Goal: Information Seeking & Learning: Check status

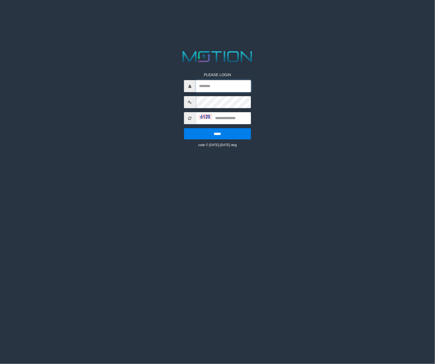
type input "*********"
click at [238, 120] on input "text" at bounding box center [223, 118] width 55 height 12
type input "****"
click at [184, 128] on input "*****" at bounding box center [217, 133] width 67 height 11
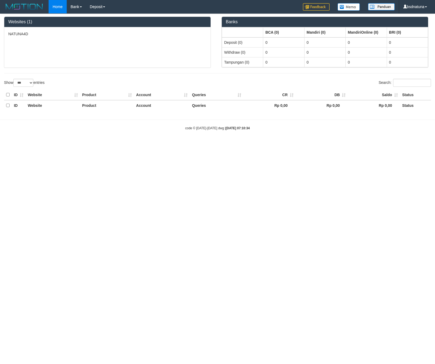
select select "***"
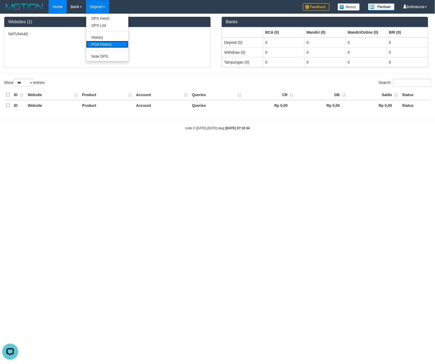
click at [106, 44] on link "PGA History" at bounding box center [107, 44] width 42 height 7
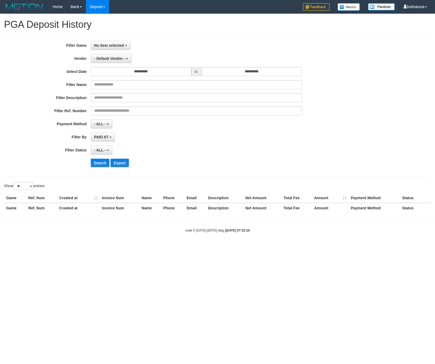
select select
select select "**"
click at [111, 47] on span "No item selected" at bounding box center [109, 45] width 30 height 4
click at [131, 72] on label "[ITOTO] NATUNA4D" at bounding box center [125, 73] width 68 height 8
select select "****"
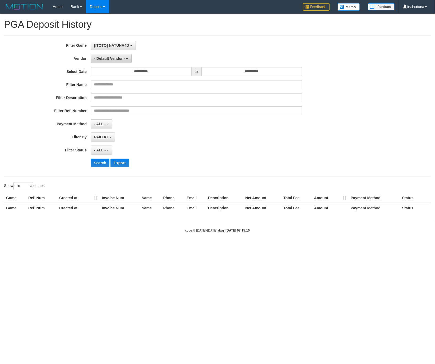
scroll to position [5, 0]
click at [114, 57] on span "- Default Vendor -" at bounding box center [109, 58] width 31 height 4
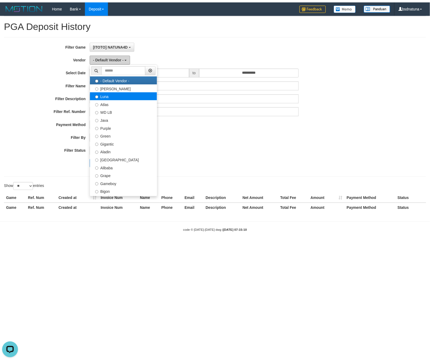
scroll to position [0, 0]
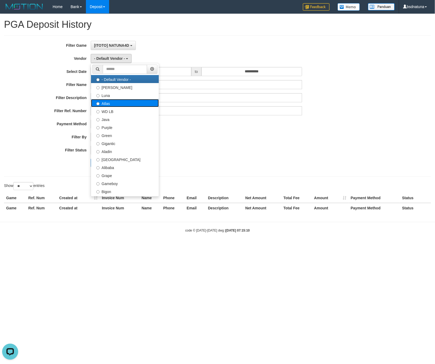
click at [131, 104] on label "Atlas" at bounding box center [125, 103] width 68 height 8
select select "**********"
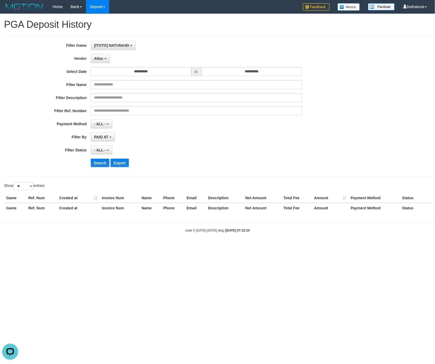
click at [197, 120] on div "- ALL - SELECT ALL - ALL - SELECT PAYMENT METHOD Mandiri BNI OVO CIMB BRI MAYBA…" at bounding box center [197, 123] width 212 height 9
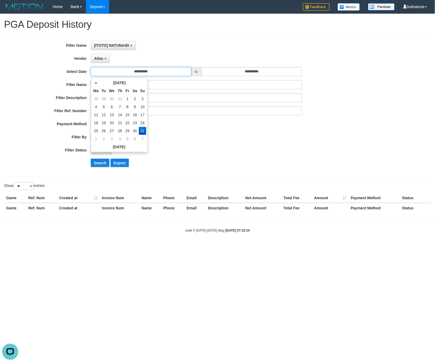
click at [176, 73] on input "**********" at bounding box center [141, 71] width 101 height 9
click at [247, 75] on input "**********" at bounding box center [252, 71] width 101 height 9
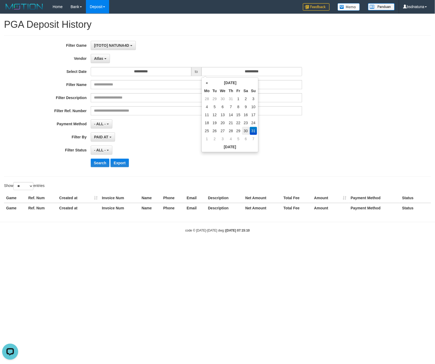
click at [245, 130] on td "30" at bounding box center [246, 131] width 8 height 8
type input "**********"
click at [322, 132] on div "**********" at bounding box center [181, 106] width 363 height 130
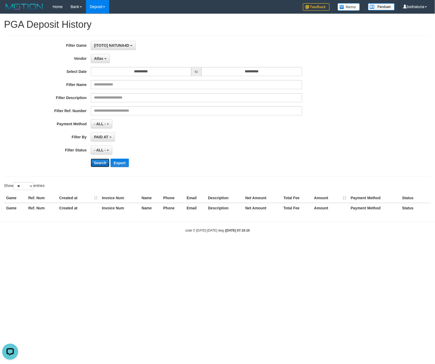
click at [100, 166] on button "Search" at bounding box center [100, 163] width 19 height 9
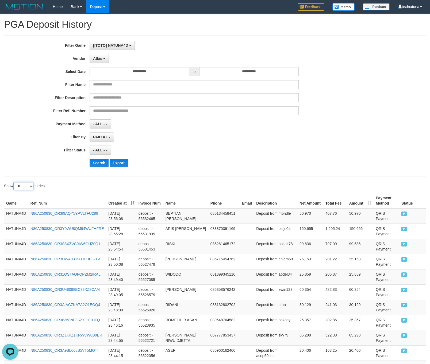
click at [28, 189] on select "** ** ** ***" at bounding box center [23, 186] width 20 height 8
select select "***"
click at [14, 184] on select "** ** ** ***" at bounding box center [23, 186] width 20 height 8
click at [109, 185] on div "Show ** ** ** *** entries" at bounding box center [107, 186] width 207 height 9
click at [97, 165] on button "Search" at bounding box center [98, 163] width 19 height 9
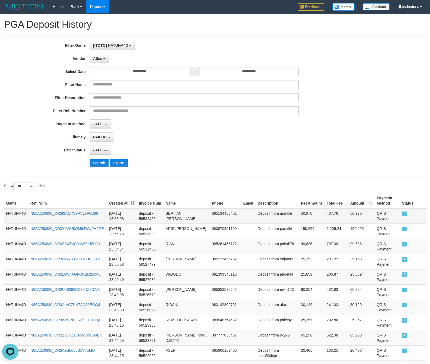
click at [17, 212] on td "NATUNA4D" at bounding box center [16, 215] width 24 height 15
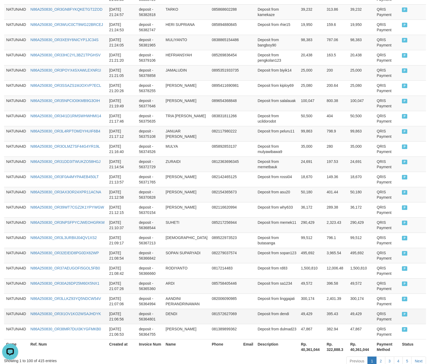
scroll to position [1449, 0]
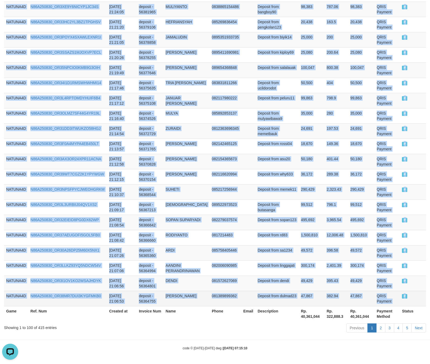
drag, startPoint x: 412, startPoint y: 301, endPoint x: 404, endPoint y: 297, distance: 9.2
click at [412, 300] on td "P" at bounding box center [412, 298] width 26 height 15
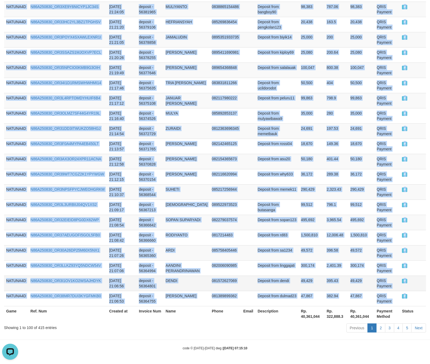
copy tbody "NATUNA4D N86A250830_OR3I9AQY5YPVLTFU286 [DATE] 23:56:08 deposit - 56532465 SEPT…"
click at [380, 326] on link "2" at bounding box center [380, 327] width 9 height 9
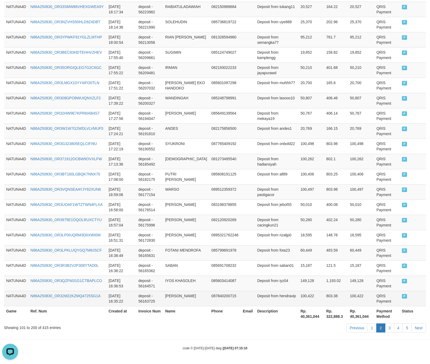
scroll to position [1438, 0]
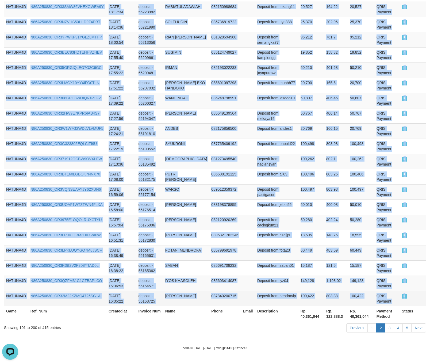
click at [407, 295] on td "P" at bounding box center [412, 298] width 26 height 15
copy tbody "NATUNA4D N86A250830_OR3JTHNICD3E50J8REM [DATE] 21:05:38 deposit - 56363524 [PER…"
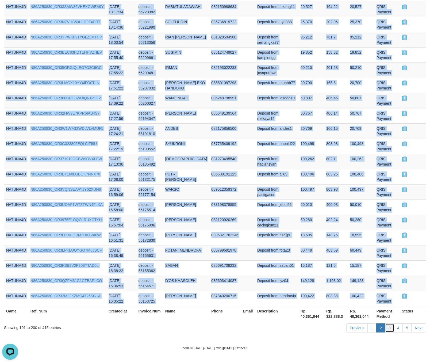
click at [388, 324] on link "3" at bounding box center [389, 327] width 9 height 9
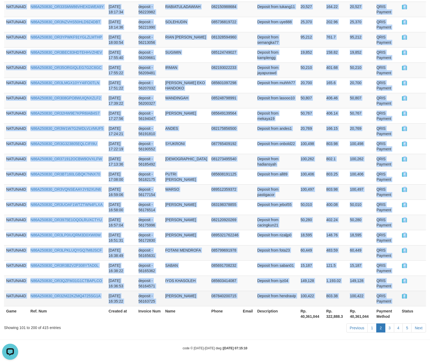
scroll to position [1449, 0]
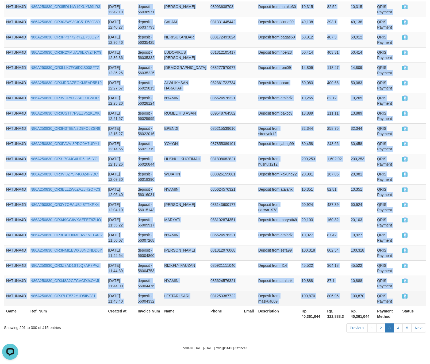
click at [409, 296] on td "P" at bounding box center [413, 298] width 26 height 15
copy tbody "NATUNA4D N86A250830_OR3Q3QU6BLFBWDABJYK [DATE] 16:32:53 deposit - 56162369 [PER…"
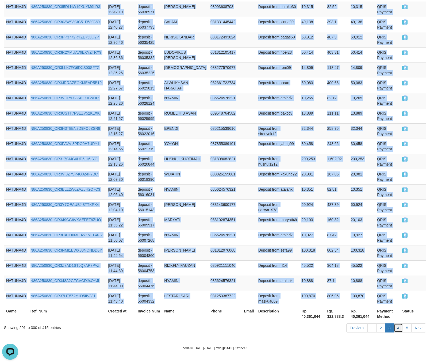
click at [397, 326] on link "4" at bounding box center [397, 327] width 9 height 9
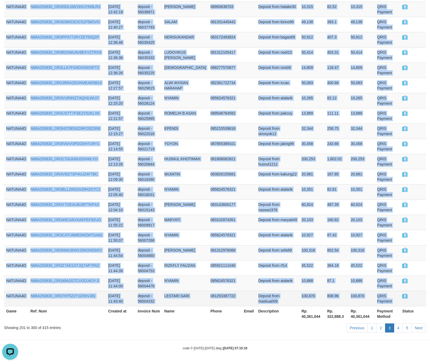
scroll to position [1443, 0]
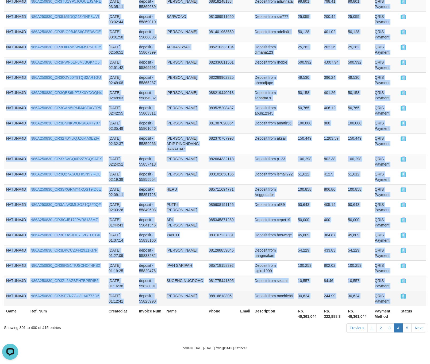
click at [408, 295] on td "P" at bounding box center [412, 298] width 28 height 15
copy tbody "NATUNA4D N86A250830_OR36SG6LBUH1K3XM805 [DATE] 11:42:17 deposit - 56003729 TAUP…"
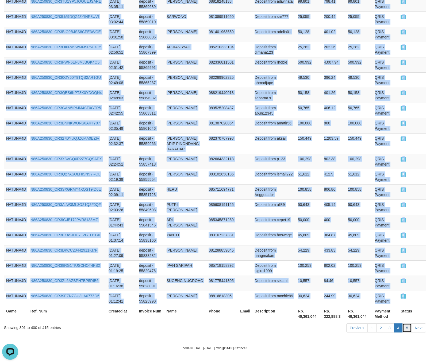
click at [406, 324] on link "5" at bounding box center [406, 327] width 9 height 9
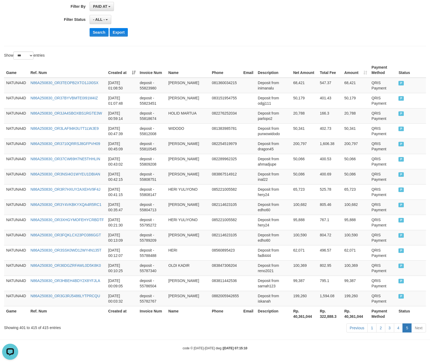
scroll to position [134, 0]
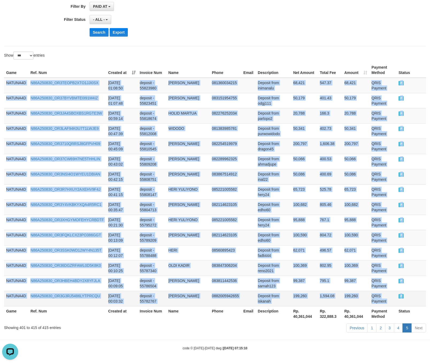
click at [410, 298] on td "P" at bounding box center [411, 298] width 30 height 15
copy tbody "NATUNA4D N86A250830_OR3TEOPB2XTO1JJI0SX [DATE] 01:08:50 deposit - 55823980 [PER…"
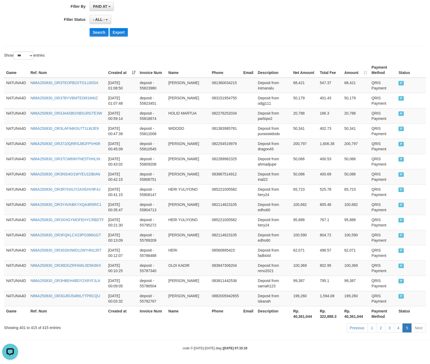
click at [300, 318] on th "Rp. 40,361,044" at bounding box center [304, 313] width 27 height 15
copy th "40,361,044"
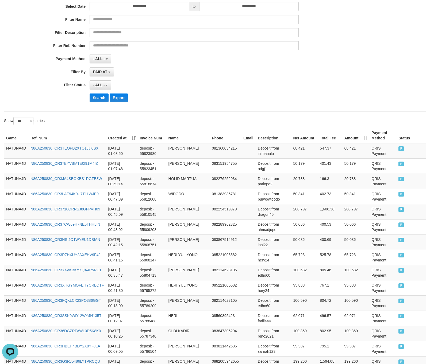
scroll to position [0, 0]
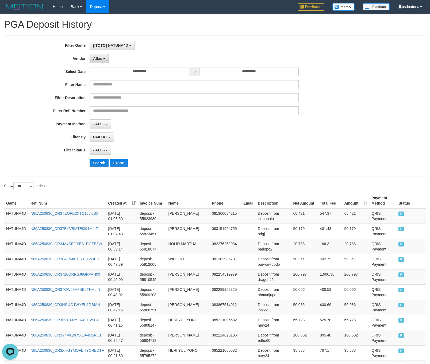
click at [101, 63] on button "Atlas" at bounding box center [98, 58] width 19 height 9
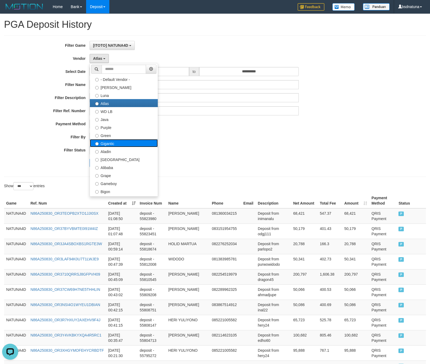
click at [124, 145] on label "Gigantic" at bounding box center [124, 143] width 68 height 8
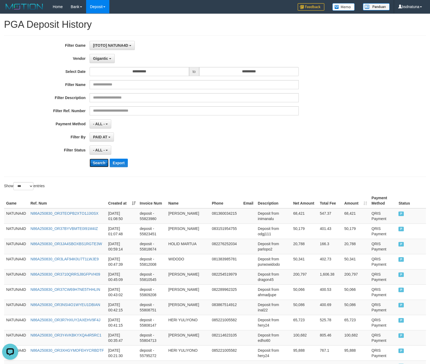
click at [99, 164] on button "Search" at bounding box center [98, 163] width 19 height 9
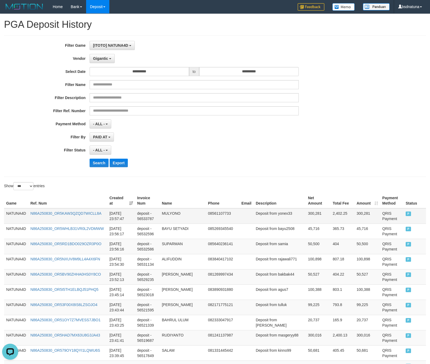
click at [17, 215] on td "NATUNA4D" at bounding box center [16, 215] width 24 height 15
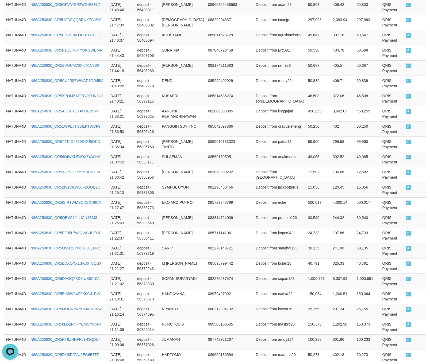
scroll to position [1438, 0]
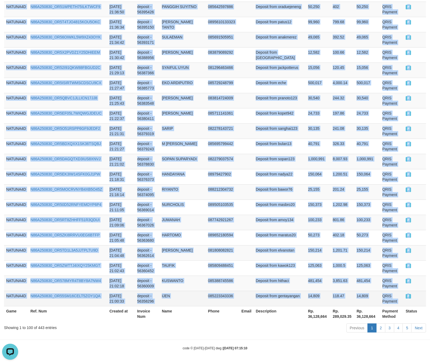
click at [414, 297] on td "P" at bounding box center [414, 298] width 22 height 15
copy tbody "NATUNA4D N86A250830_OR5KAW3QZQD7WICLL8A [DATE] 23:57:47 deposit - 56533787 MULY…"
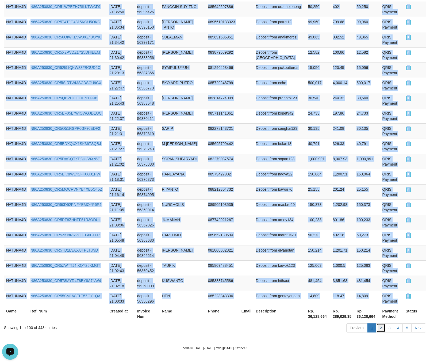
drag, startPoint x: 378, startPoint y: 328, endPoint x: 381, endPoint y: 329, distance: 3.2
click at [378, 328] on link "2" at bounding box center [380, 327] width 9 height 9
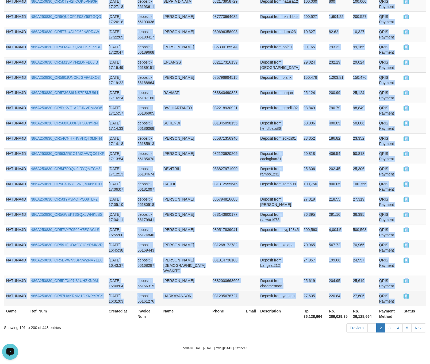
click at [413, 294] on td "P" at bounding box center [413, 298] width 25 height 15
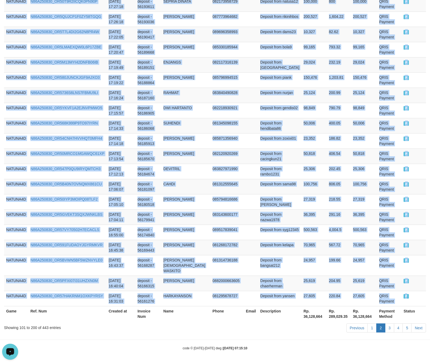
copy tbody "NATUNA4D N86A250830_OR5V22U7KYI326JCNI6 [DATE] 20:58:10 deposit - 56355883 [PER…"
click at [388, 329] on link "3" at bounding box center [389, 327] width 9 height 9
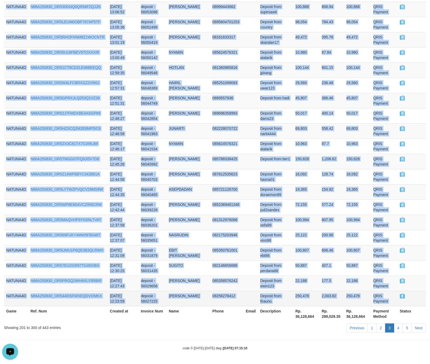
click at [411, 298] on td "P" at bounding box center [411, 298] width 28 height 15
copy tbody "NATUNA4D N86A250830_OR5IQOQZAG2SD5E05HT [DATE] 16:18:47 deposit - 56154386 I KE…"
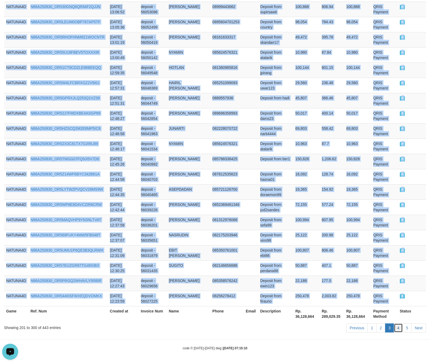
click at [399, 326] on link "4" at bounding box center [397, 327] width 9 height 9
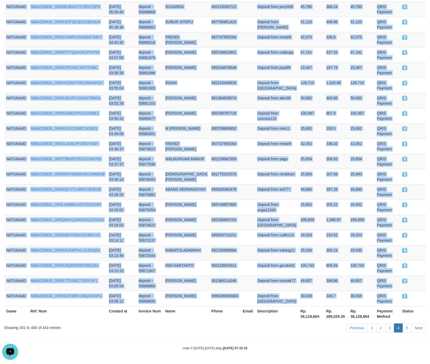
click at [413, 297] on td "P" at bounding box center [413, 298] width 26 height 15
copy tbody "NATUNA4D N86A250830_OR54432NBR2M0TDHXTJ [DATE] 12:22:43 deposit - 56026482 BOWO…"
click at [409, 327] on link "5" at bounding box center [406, 327] width 9 height 9
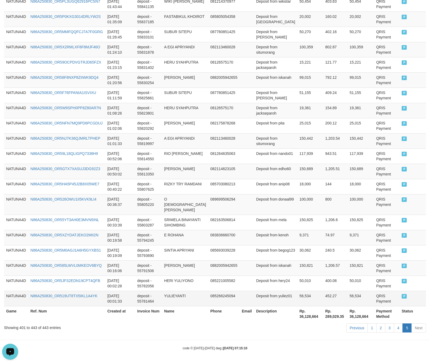
scroll to position [564, 0]
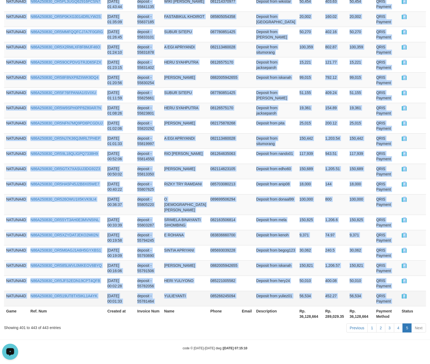
click at [409, 298] on td "P" at bounding box center [412, 298] width 26 height 15
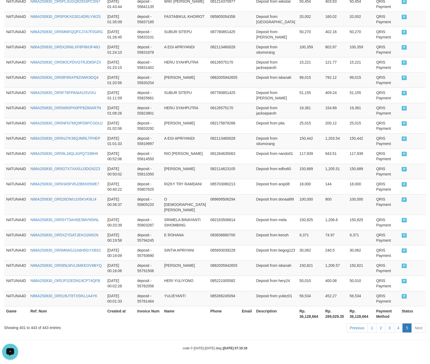
click at [302, 316] on th "Rp. 36,128,664" at bounding box center [310, 313] width 26 height 15
click at [297, 317] on th "Rp. 36,128,664" at bounding box center [310, 313] width 26 height 15
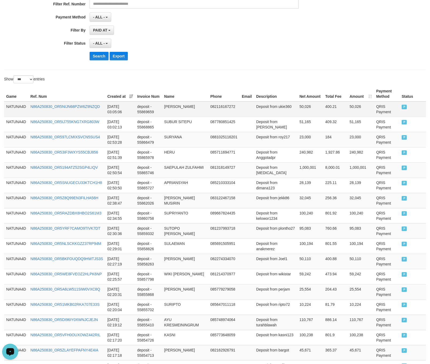
scroll to position [0, 0]
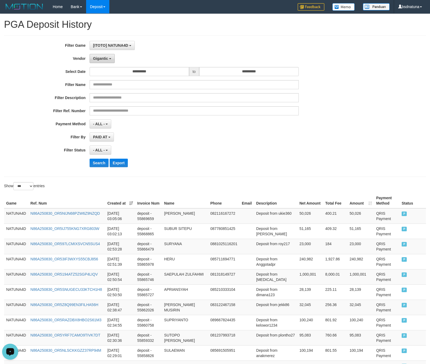
click at [104, 61] on button "Gigantic" at bounding box center [101, 58] width 25 height 9
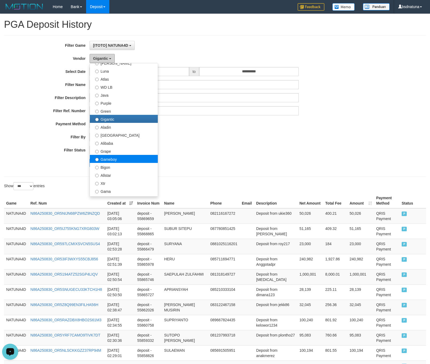
scroll to position [53, 0]
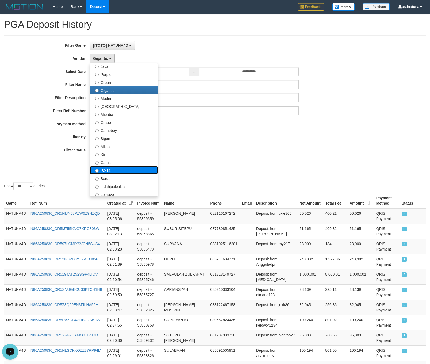
click at [116, 169] on label "IBX11" at bounding box center [124, 170] width 68 height 8
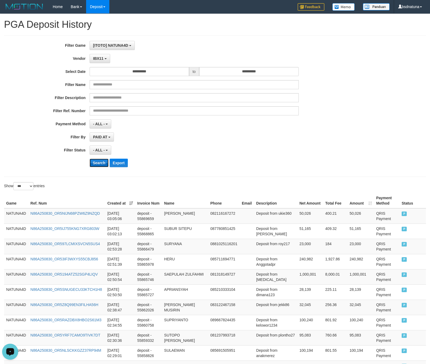
click at [99, 165] on button "Search" at bounding box center [98, 163] width 19 height 9
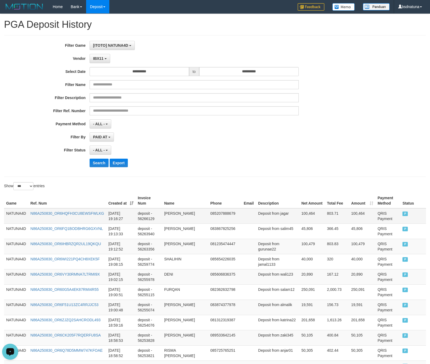
click at [18, 213] on td "NATUNA4D" at bounding box center [16, 215] width 24 height 15
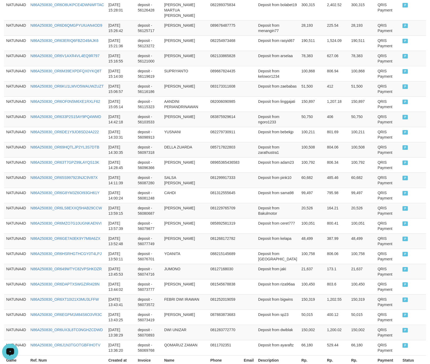
scroll to position [1444, 0]
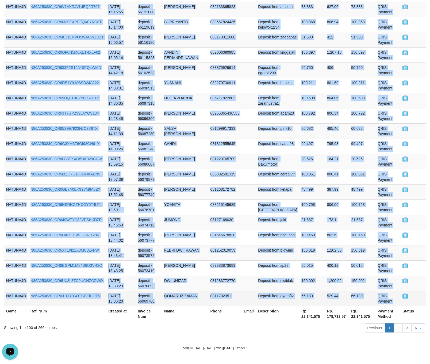
click at [412, 295] on td "P" at bounding box center [413, 298] width 26 height 15
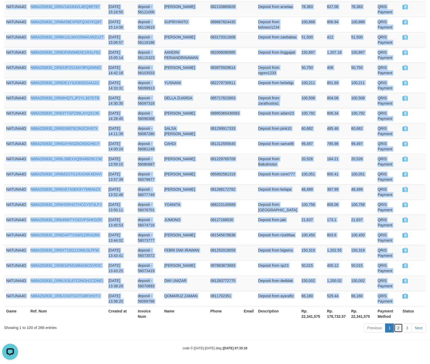
click at [399, 325] on link "2" at bounding box center [397, 327] width 9 height 9
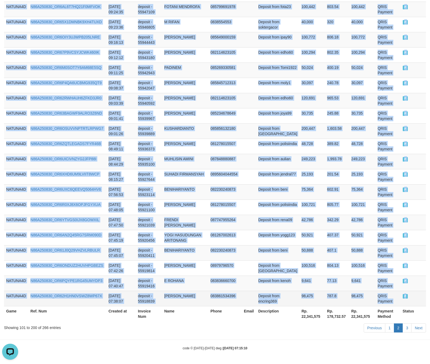
click at [415, 299] on td "P" at bounding box center [413, 298] width 26 height 15
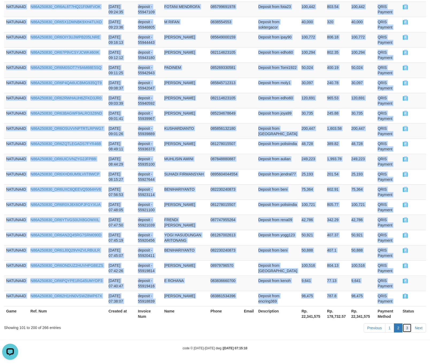
click at [404, 329] on link "3" at bounding box center [406, 327] width 9 height 9
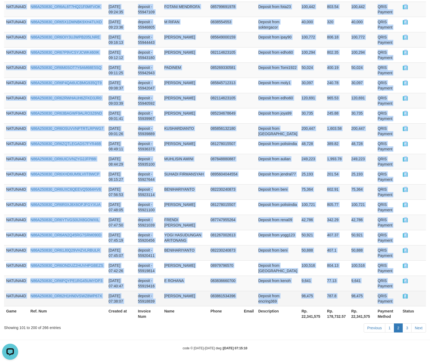
scroll to position [917, 0]
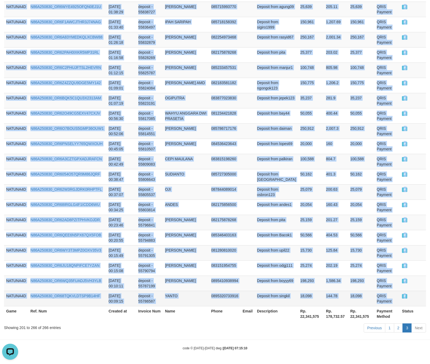
click at [414, 299] on td "P" at bounding box center [412, 298] width 26 height 15
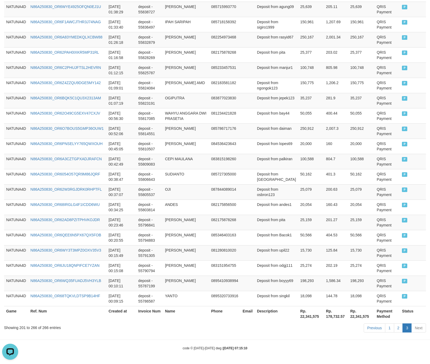
click at [306, 318] on th "Rp. 22,341,575" at bounding box center [311, 313] width 26 height 15
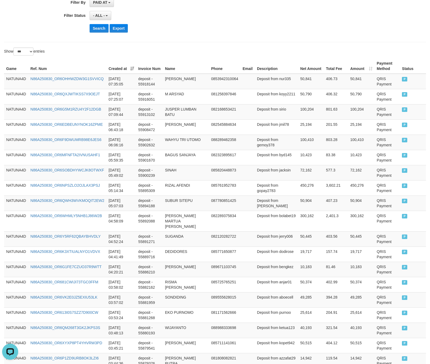
scroll to position [0, 0]
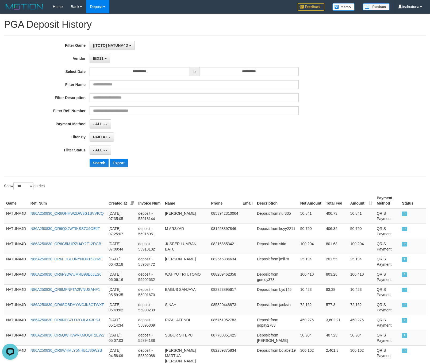
click at [100, 66] on div "**********" at bounding box center [179, 106] width 358 height 130
click at [99, 62] on button "IBX11" at bounding box center [99, 58] width 21 height 9
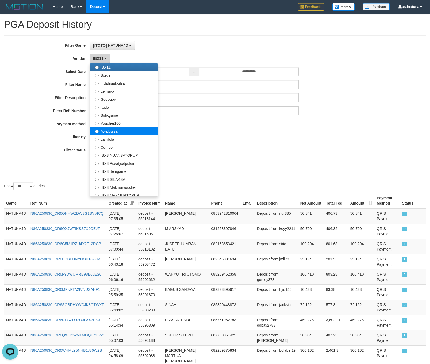
scroll to position [160, 0]
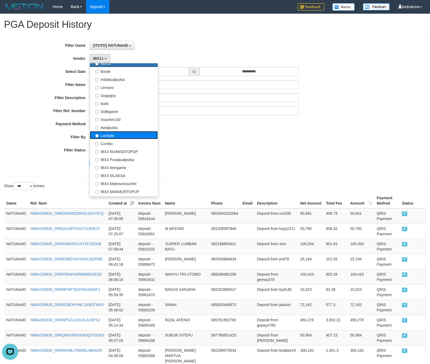
click at [124, 137] on label "Lambda" at bounding box center [124, 135] width 68 height 8
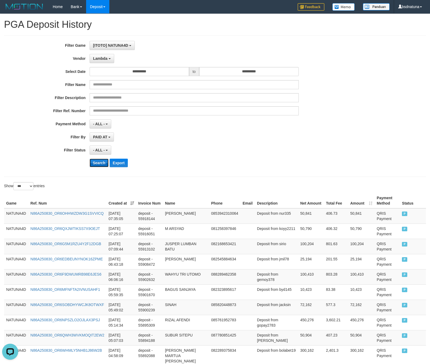
click at [96, 163] on button "Search" at bounding box center [98, 163] width 19 height 9
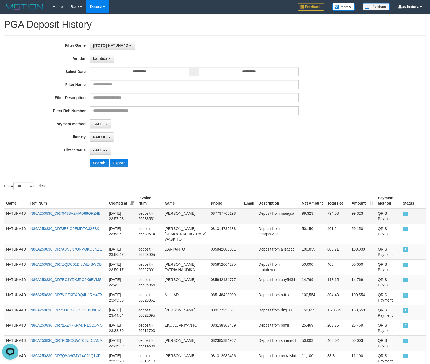
click at [17, 215] on td "NATUNA4D" at bounding box center [16, 215] width 24 height 15
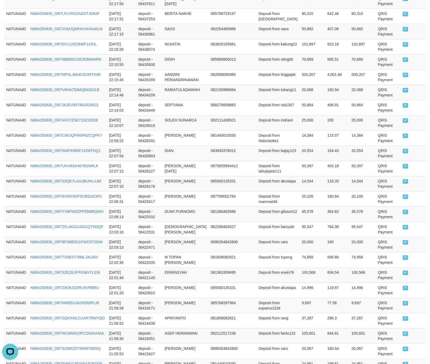
scroll to position [1438, 0]
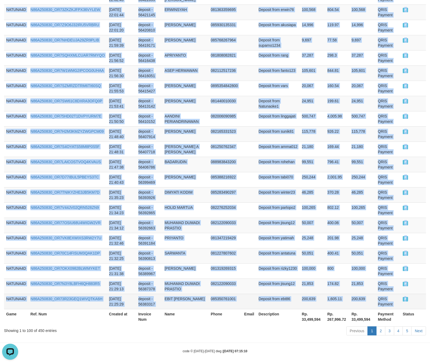
drag, startPoint x: 413, startPoint y: 297, endPoint x: 409, endPoint y: 297, distance: 4.3
click at [414, 297] on td "P" at bounding box center [412, 301] width 25 height 15
click at [379, 326] on link "2" at bounding box center [380, 330] width 9 height 9
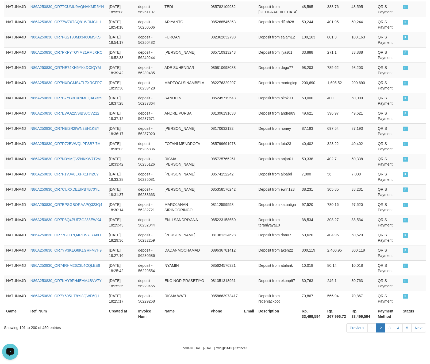
scroll to position [1443, 0]
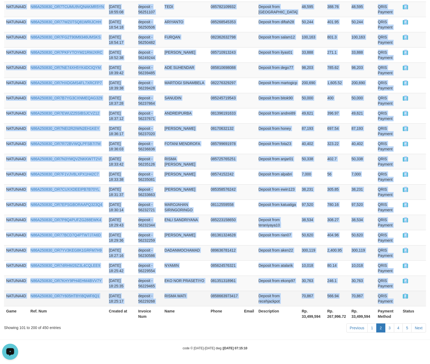
click at [415, 298] on td "P" at bounding box center [412, 298] width 25 height 15
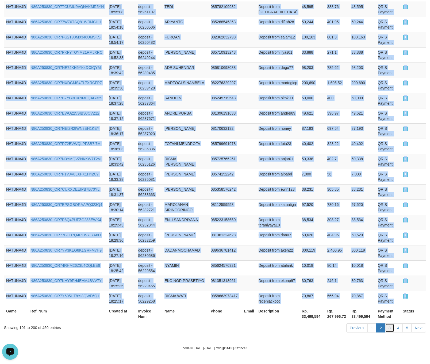
click at [385, 326] on link "3" at bounding box center [389, 327] width 9 height 9
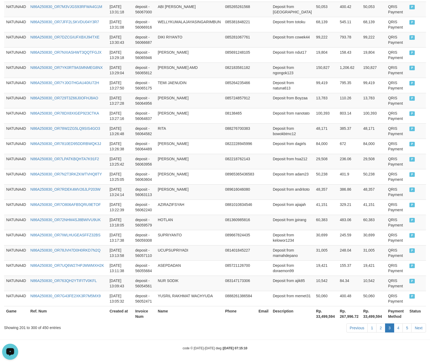
scroll to position [1438, 0]
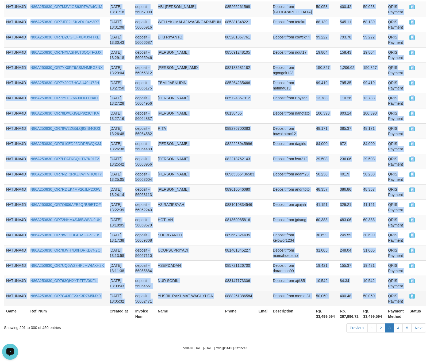
click at [417, 297] on td "P" at bounding box center [416, 298] width 19 height 15
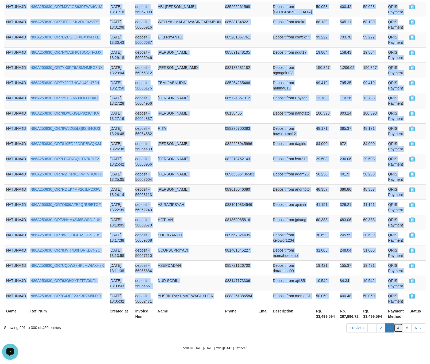
click at [398, 329] on link "4" at bounding box center [397, 327] width 9 height 9
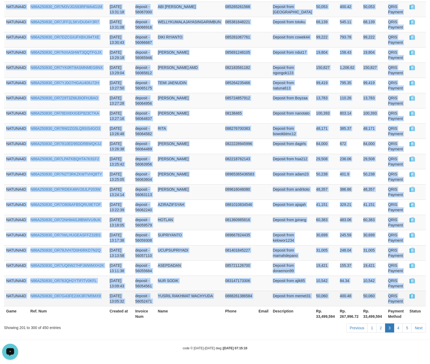
scroll to position [1443, 0]
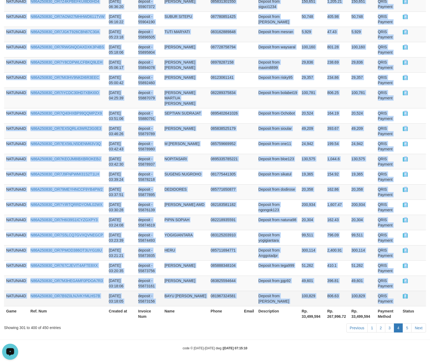
click at [416, 298] on td "P" at bounding box center [412, 298] width 25 height 15
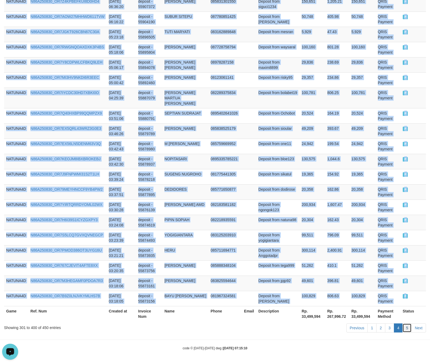
click at [409, 325] on link "5" at bounding box center [406, 327] width 9 height 9
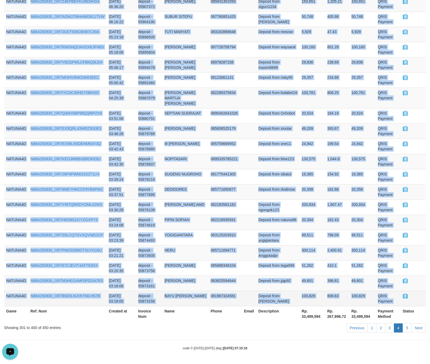
scroll to position [671, 0]
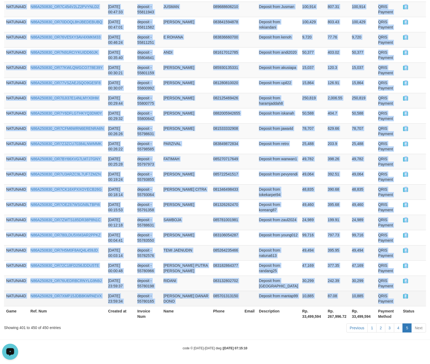
click at [409, 295] on td "P" at bounding box center [412, 298] width 25 height 15
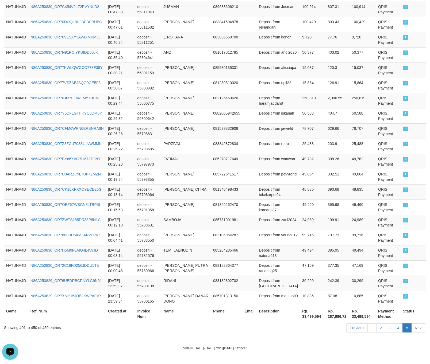
click at [302, 316] on th "Rp. 33,499,594" at bounding box center [312, 313] width 25 height 15
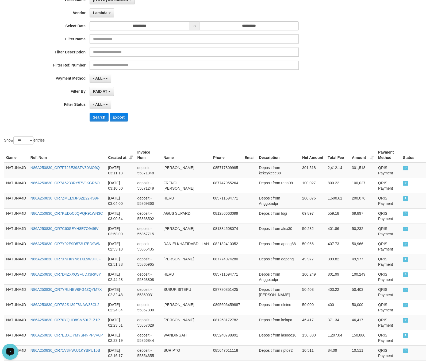
scroll to position [0, 0]
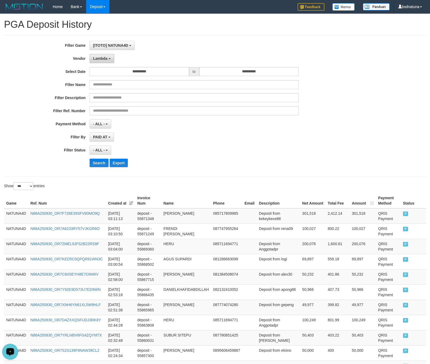
click at [103, 59] on span "Lambda" at bounding box center [100, 58] width 14 height 4
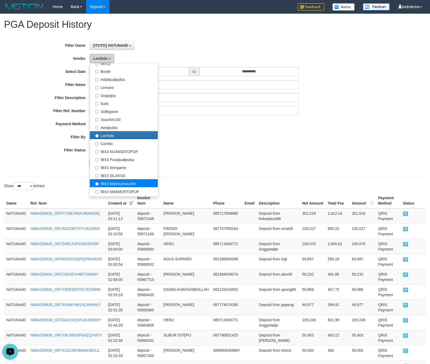
scroll to position [175, 0]
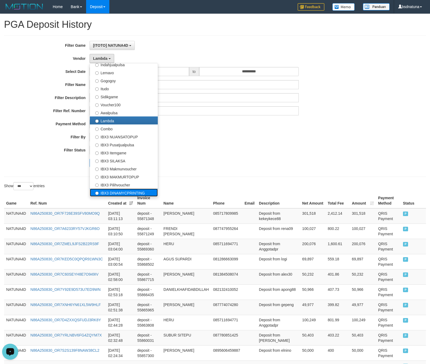
click at [143, 195] on label "IBX3 DINAMYCPRINTING" at bounding box center [124, 193] width 68 height 8
select select "**********"
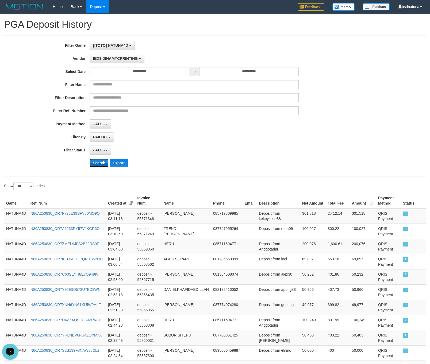
click at [91, 160] on button "Search" at bounding box center [98, 163] width 19 height 9
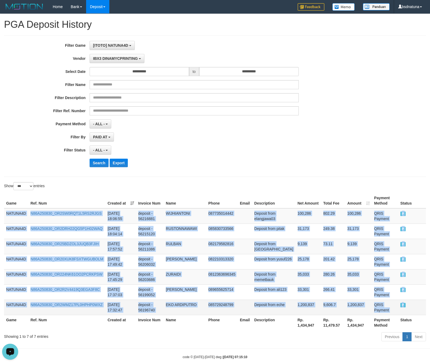
drag, startPoint x: 6, startPoint y: 214, endPoint x: 403, endPoint y: 307, distance: 407.9
click at [403, 307] on tbody "NATUNA4D N86A250830_OR2SW0RQT1L5RS2RJGS [DATE] 18:06:55 deposit - 56216881 WIJH…" at bounding box center [215, 261] width 422 height 107
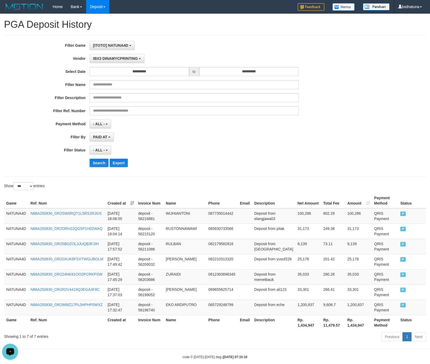
click at [304, 330] on th "Rp. 1,434,947" at bounding box center [308, 322] width 26 height 15
